Goal: Information Seeking & Learning: Learn about a topic

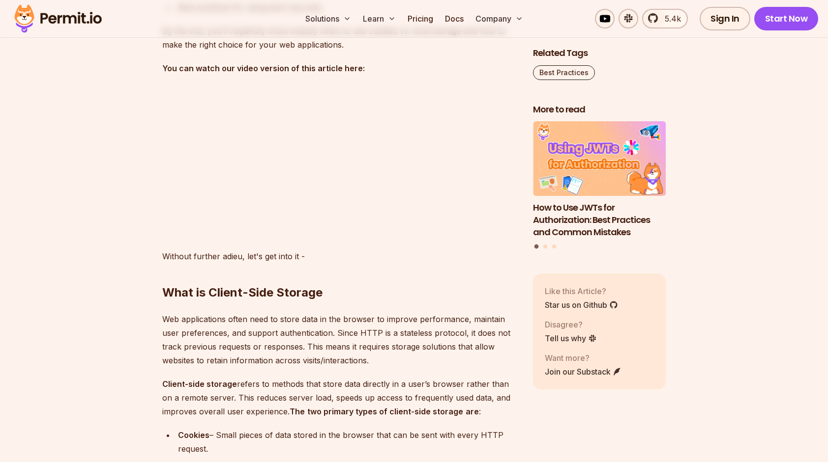
scroll to position [934, 0]
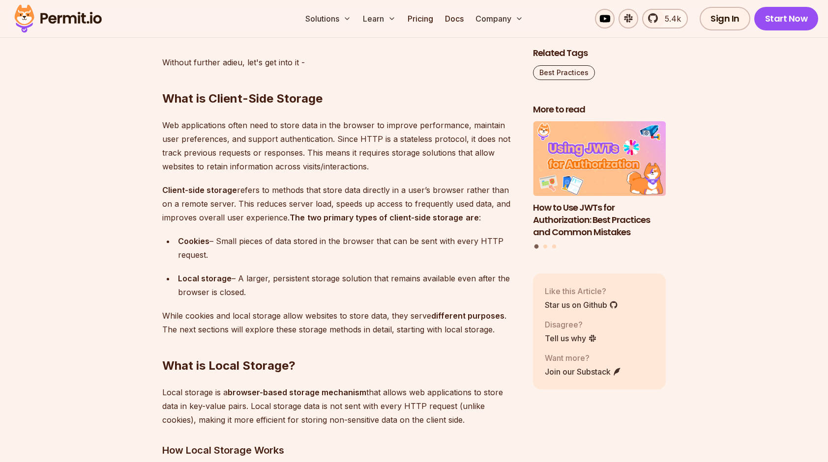
scroll to position [1130, 0]
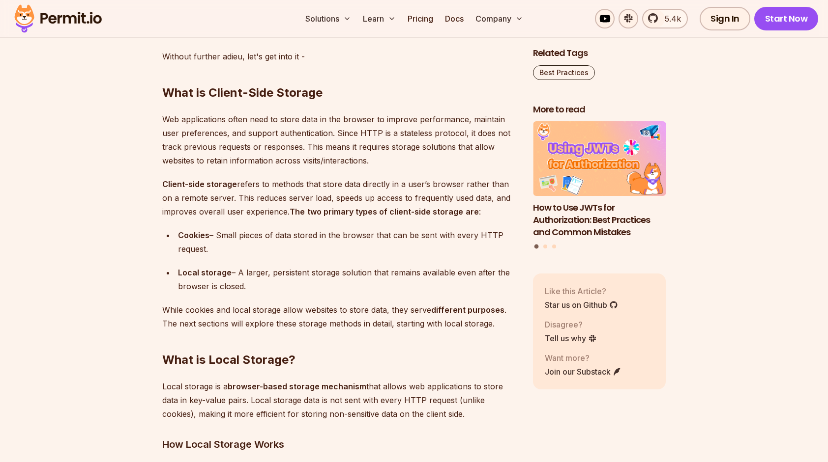
click at [386, 152] on p "Web applications often need to store data in the browser to improve performance…" at bounding box center [339, 140] width 355 height 55
drag, startPoint x: 264, startPoint y: 147, endPoint x: 194, endPoint y: 165, distance: 72.0
click at [194, 165] on p "Web applications often need to store data in the browser to improve performance…" at bounding box center [339, 140] width 355 height 55
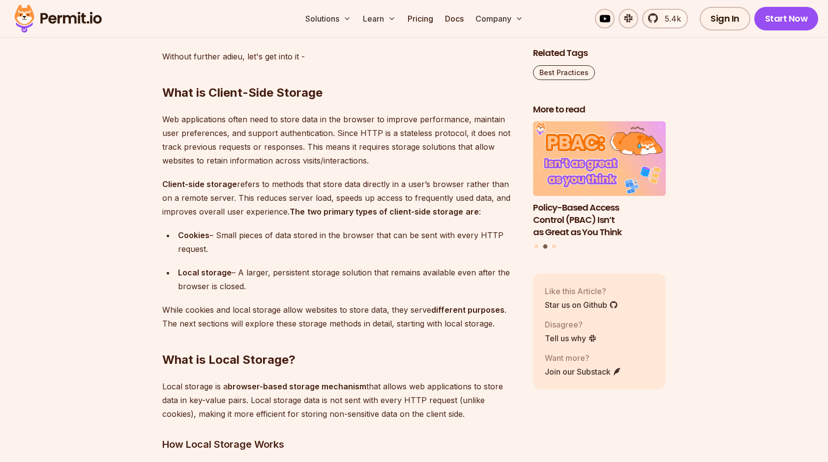
click at [495, 209] on p "Client-side storage refers to methods that store data directly in a user’s brow…" at bounding box center [339, 197] width 355 height 41
drag, startPoint x: 240, startPoint y: 245, endPoint x: 466, endPoint y: 244, distance: 226.0
click at [466, 244] on div "Cookies – Small pieces of data stored in the browser that can be sent with ever…" at bounding box center [347, 242] width 339 height 28
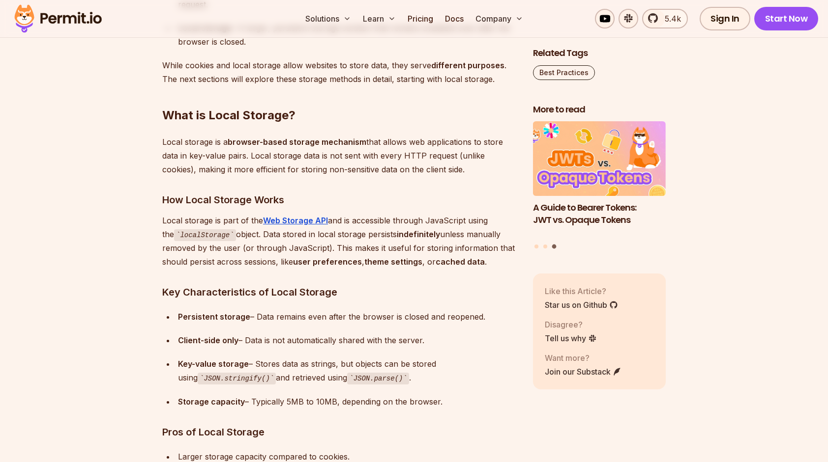
scroll to position [1376, 0]
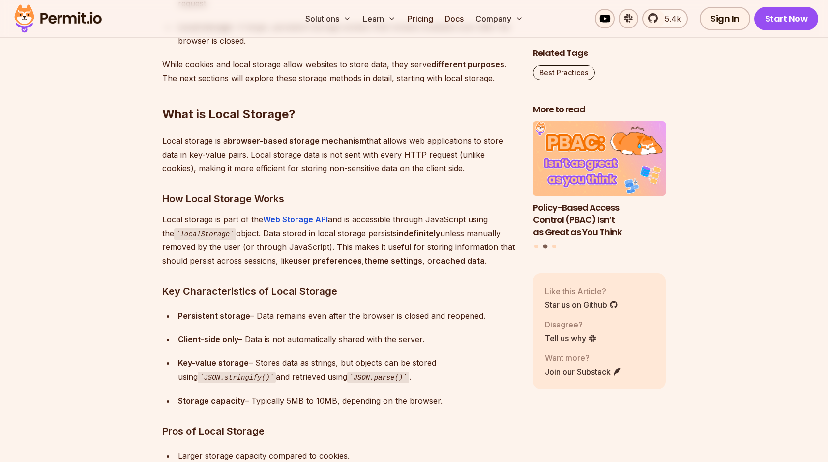
drag, startPoint x: 169, startPoint y: 139, endPoint x: 507, endPoint y: 162, distance: 338.8
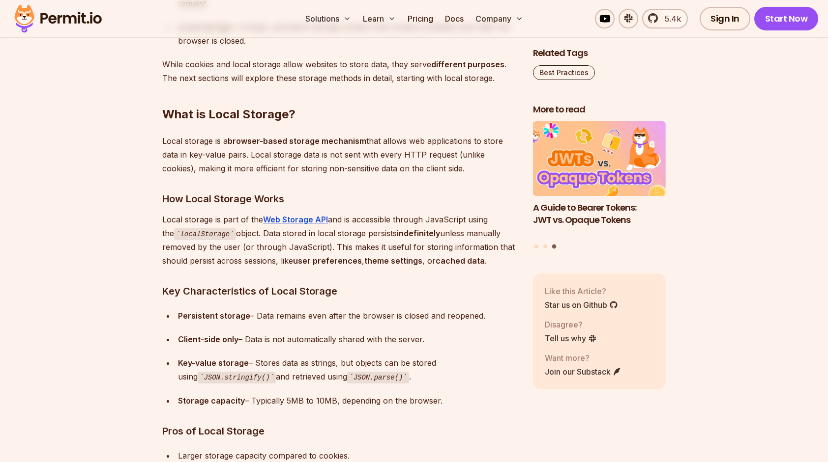
click at [266, 195] on h3 "How Local Storage Works" at bounding box center [339, 199] width 355 height 16
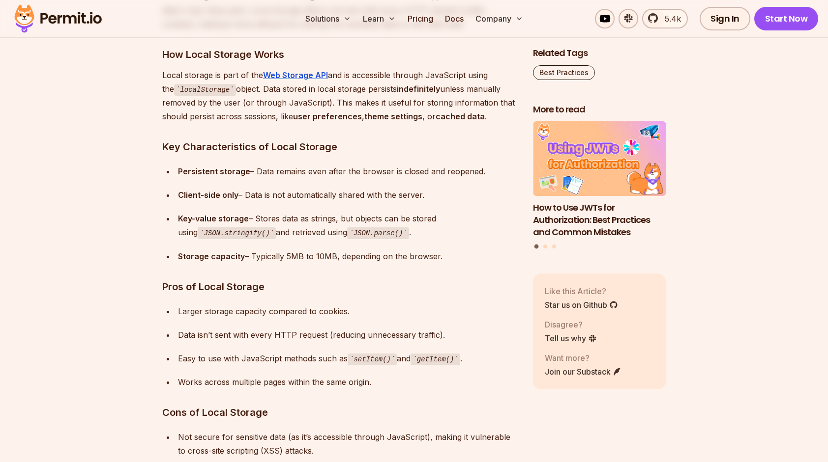
scroll to position [1523, 0]
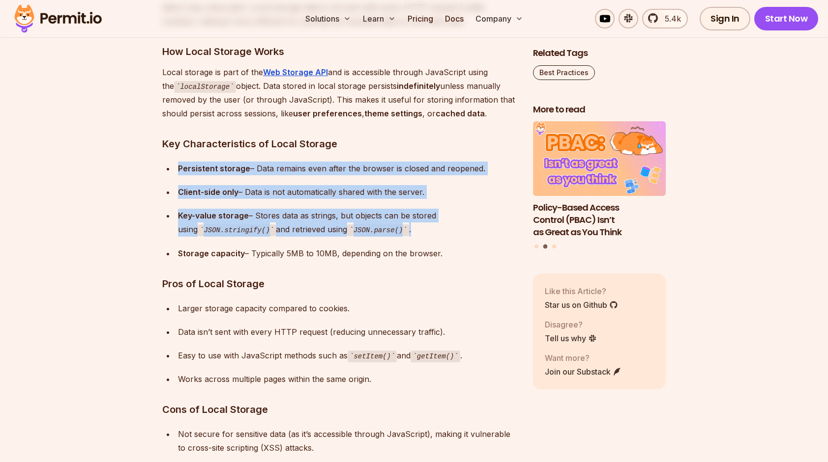
drag, startPoint x: 177, startPoint y: 167, endPoint x: 448, endPoint y: 228, distance: 277.6
click at [448, 228] on ul "Persistent storage – Data remains even after the browser is closed and reopened…" at bounding box center [339, 211] width 355 height 99
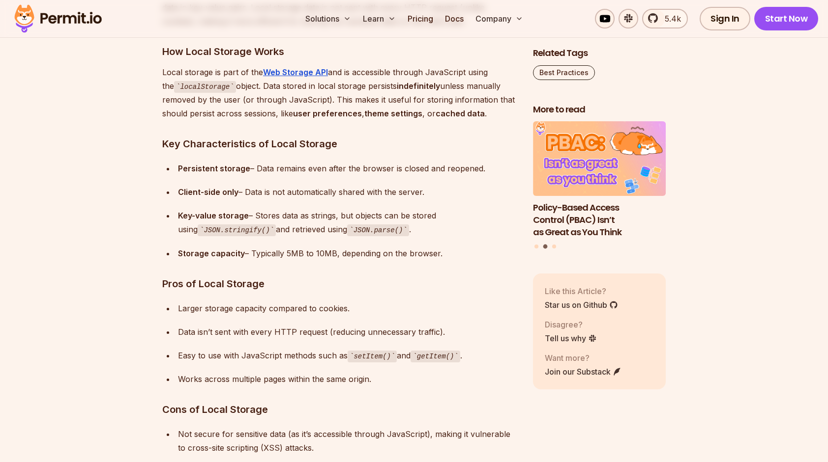
drag, startPoint x: 448, startPoint y: 228, endPoint x: 335, endPoint y: 240, distance: 113.6
click at [335, 240] on ul "Persistent storage – Data remains even after the browser is closed and reopened…" at bounding box center [339, 211] width 355 height 99
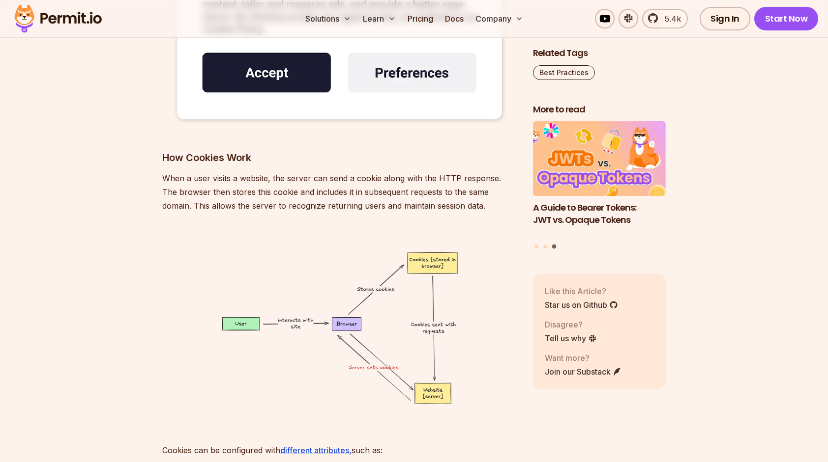
scroll to position [2359, 0]
